Goal: Task Accomplishment & Management: Use online tool/utility

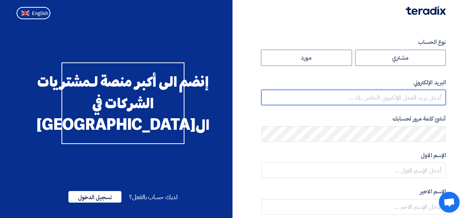
type input "amr.salah@alfalaval.com"
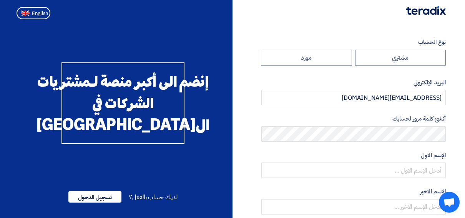
click at [419, 14] on img at bounding box center [426, 10] width 40 height 9
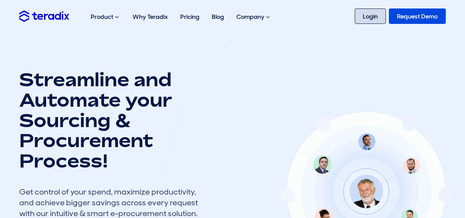
click at [364, 12] on link "Login" at bounding box center [370, 15] width 31 height 15
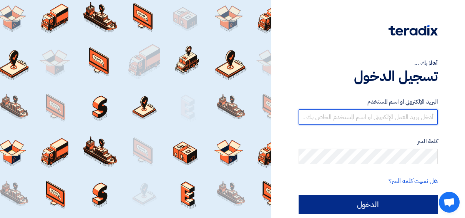
type input "amr.salah@alfalaval.com"
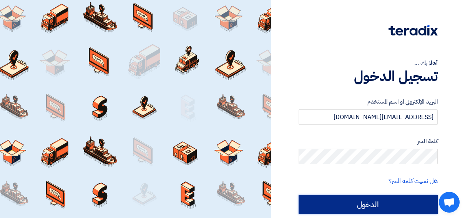
click at [347, 199] on input "الدخول" at bounding box center [368, 203] width 139 height 19
type input "Sign in"
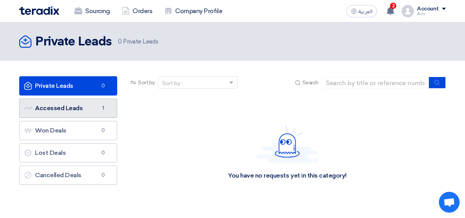
click at [55, 104] on link "Accessed Leads Accessed Leads 1" at bounding box center [68, 107] width 98 height 19
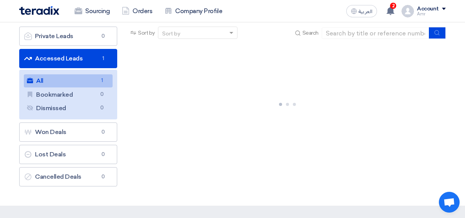
scroll to position [56, 0]
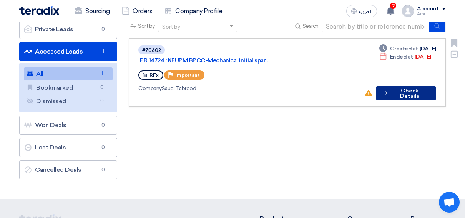
click at [401, 86] on button "Check details Check Details" at bounding box center [406, 93] width 60 height 14
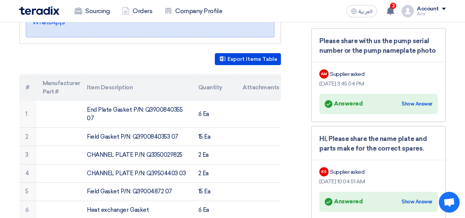
scroll to position [202, 0]
click at [423, 106] on div "Answered Answered Show Answer" at bounding box center [379, 103] width 108 height 11
click at [422, 100] on div "Show Answer" at bounding box center [417, 104] width 31 height 8
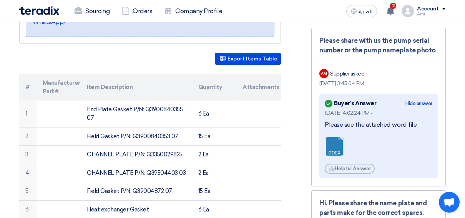
click at [338, 145] on link at bounding box center [355, 160] width 61 height 46
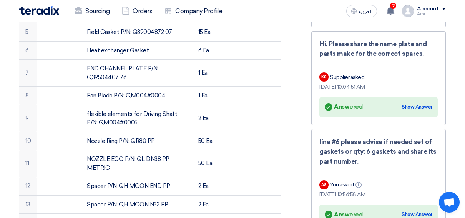
scroll to position [364, 0]
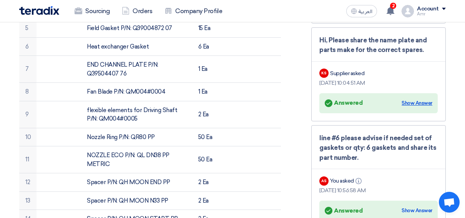
click at [419, 102] on div "Show Answer" at bounding box center [417, 103] width 31 height 8
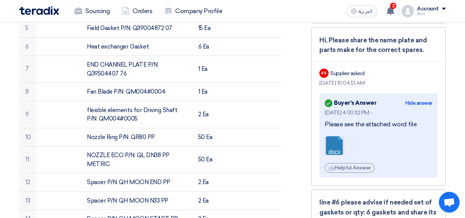
click at [332, 142] on link at bounding box center [355, 159] width 61 height 46
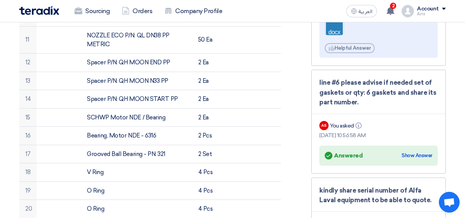
scroll to position [483, 0]
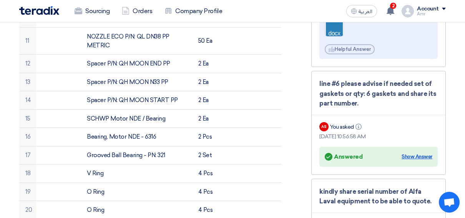
click at [422, 153] on div "Show Answer" at bounding box center [417, 157] width 31 height 8
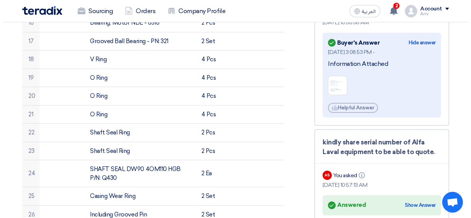
scroll to position [607, 0]
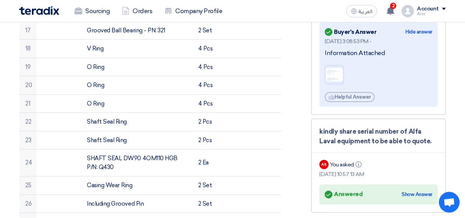
click at [333, 69] on img at bounding box center [334, 74] width 18 height 15
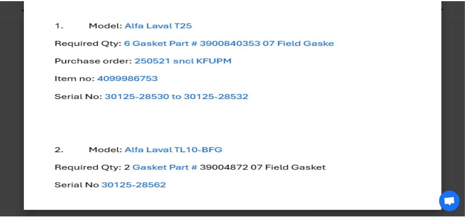
scroll to position [0, 0]
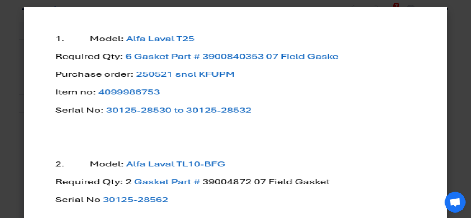
click at [450, 50] on modal-container at bounding box center [235, 109] width 471 height 218
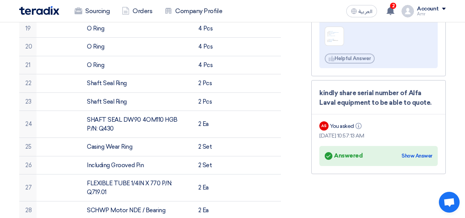
scroll to position [645, 0]
click at [417, 154] on div "Show Answer" at bounding box center [417, 156] width 31 height 8
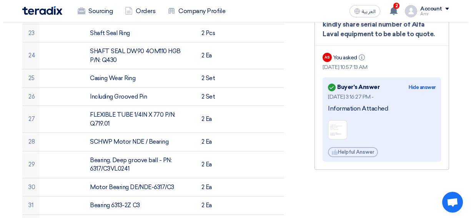
scroll to position [717, 0]
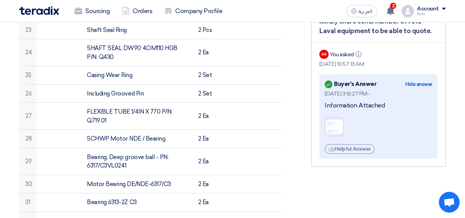
click at [332, 123] on img at bounding box center [334, 126] width 18 height 15
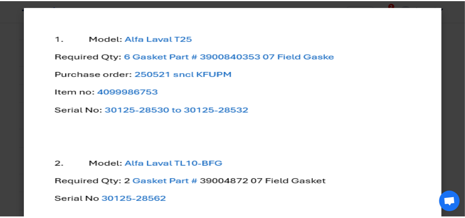
scroll to position [13, 0]
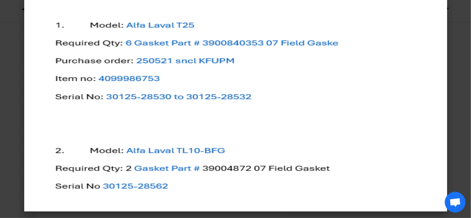
click at [451, 109] on modal-container at bounding box center [235, 109] width 471 height 218
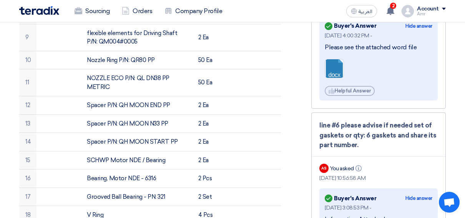
scroll to position [442, 0]
